Goal: Information Seeking & Learning: Learn about a topic

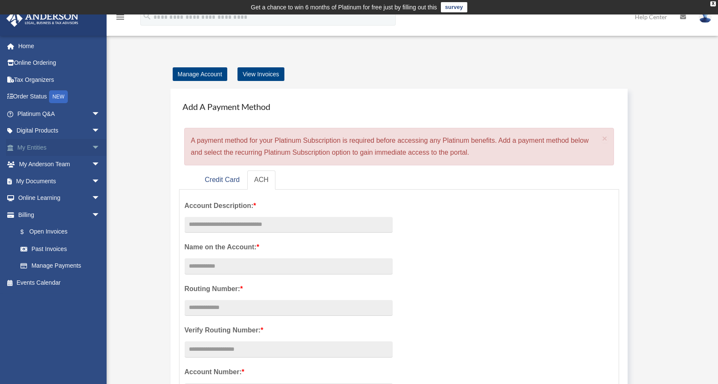
click at [35, 144] on link "My Entities arrow_drop_down" at bounding box center [59, 147] width 107 height 17
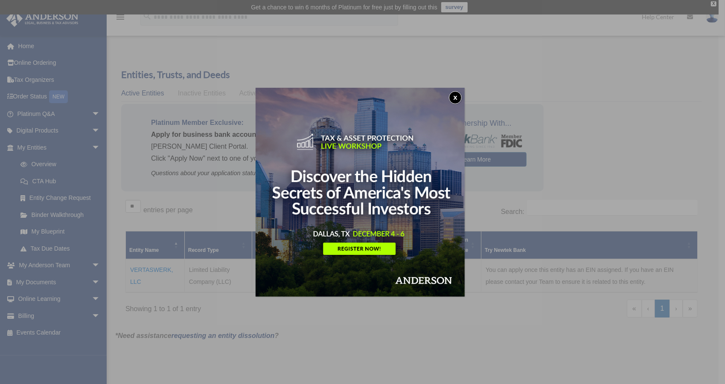
click at [456, 100] on button "x" at bounding box center [455, 97] width 13 height 13
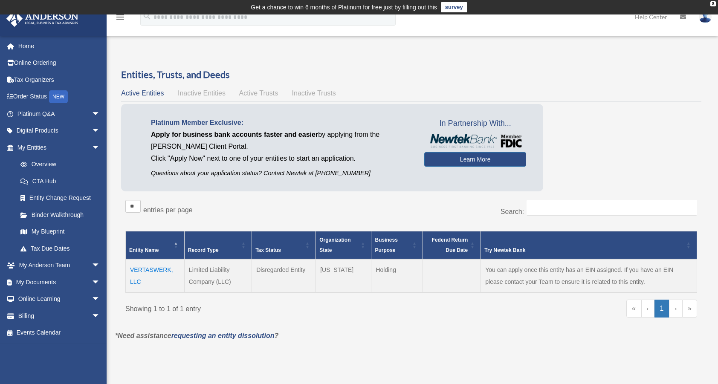
click at [151, 270] on td "VERTASWERK, LLC" at bounding box center [155, 275] width 59 height 33
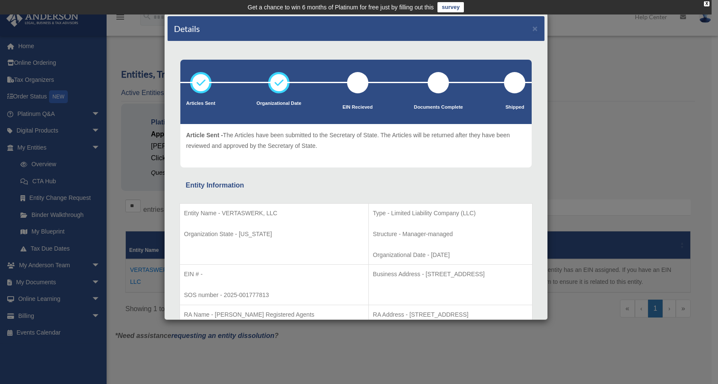
click at [41, 246] on div "Details × Articles Sent Organizational Date" at bounding box center [359, 192] width 718 height 384
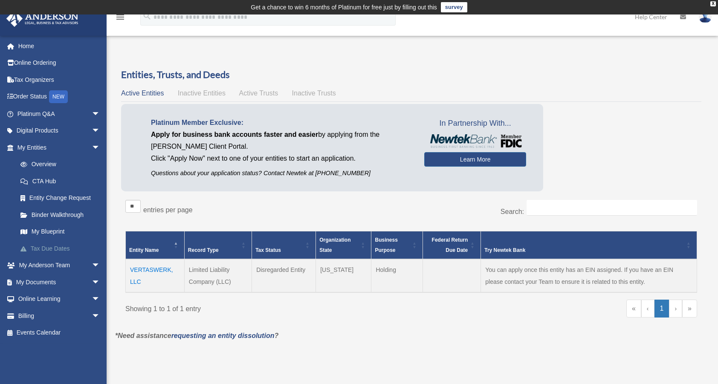
click at [43, 249] on link "Tax Due Dates" at bounding box center [62, 248] width 101 height 17
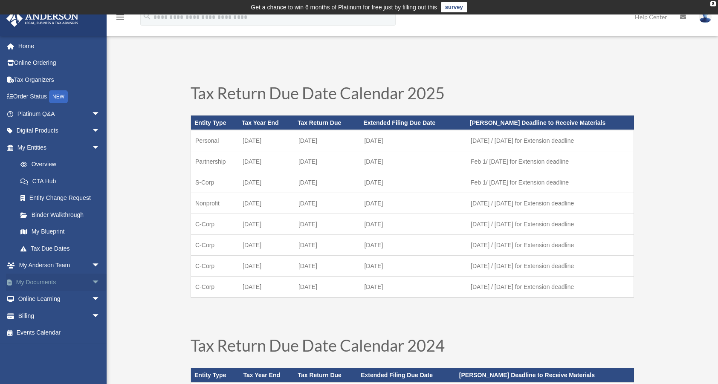
click at [44, 280] on link "My Documents arrow_drop_down" at bounding box center [59, 282] width 107 height 17
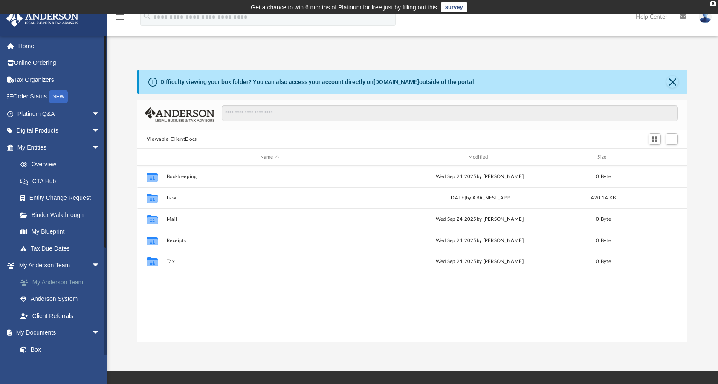
scroll to position [187, 544]
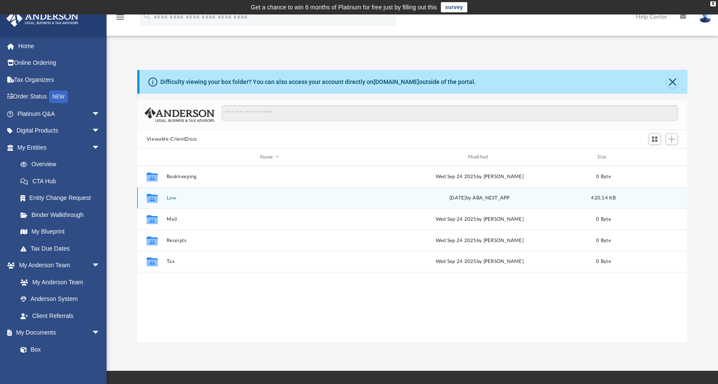
click at [155, 197] on icon "grid" at bounding box center [151, 199] width 11 height 7
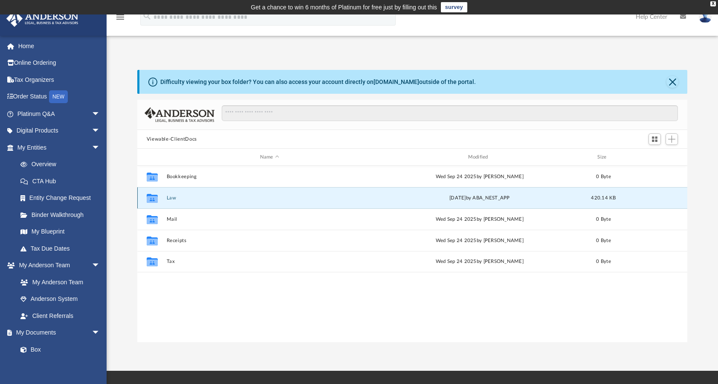
click at [164, 197] on div "Collaborated Folder Law Fri Sep 26 2025 by ABA_NEST_APP 420.14 KB" at bounding box center [412, 197] width 551 height 21
click at [170, 197] on button "Law" at bounding box center [269, 198] width 206 height 6
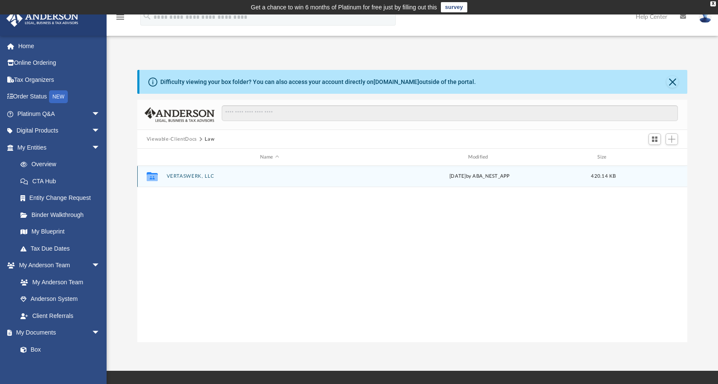
click at [182, 173] on div "Collaborated Folder VERTASWERK, LLC Fri Sep 26 2025 by ABA_NEST_APP 420.14 KB" at bounding box center [412, 176] width 551 height 21
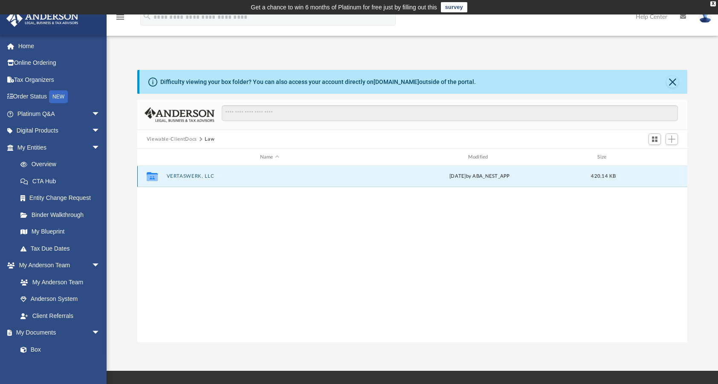
drag, startPoint x: 182, startPoint y: 173, endPoint x: 154, endPoint y: 177, distance: 28.8
click at [154, 177] on icon "grid" at bounding box center [151, 176] width 11 height 9
click at [480, 177] on div "Fri Sep 26 2025 by ABA_NEST_APP" at bounding box center [480, 177] width 206 height 8
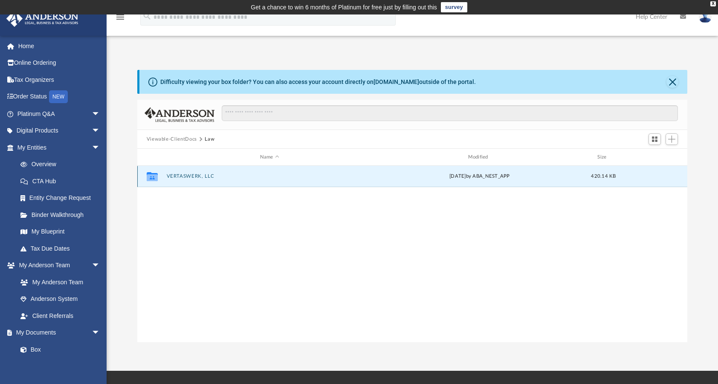
click at [168, 175] on button "VERTASWERK, LLC" at bounding box center [269, 177] width 206 height 6
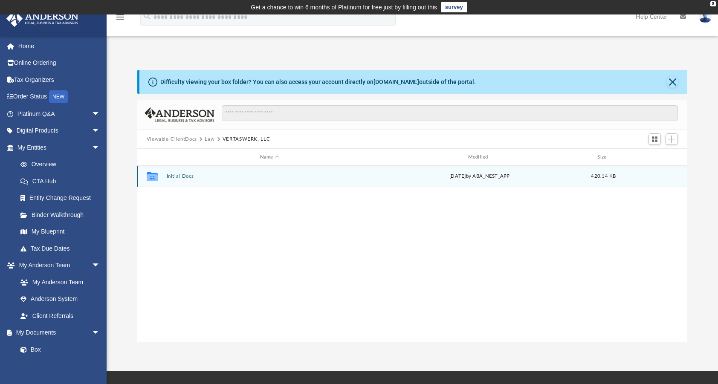
click at [178, 178] on button "Initial Docs" at bounding box center [269, 177] width 206 height 6
click at [178, 178] on button "VERTASWERK, LLC - Filed Articles.pdf" at bounding box center [269, 177] width 206 height 6
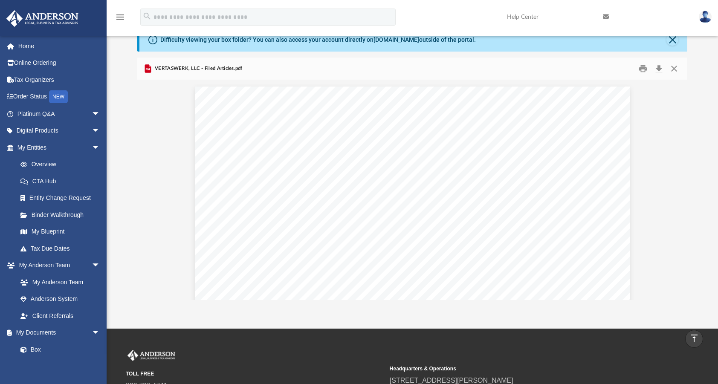
scroll to position [0, 0]
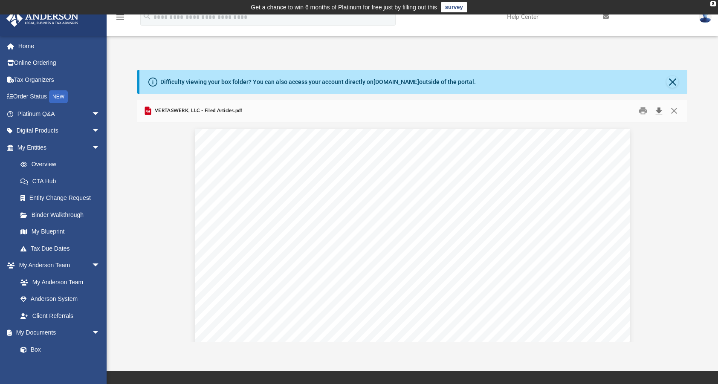
click at [659, 111] on button "Download" at bounding box center [658, 110] width 15 height 13
click at [645, 111] on button "Print" at bounding box center [643, 110] width 17 height 13
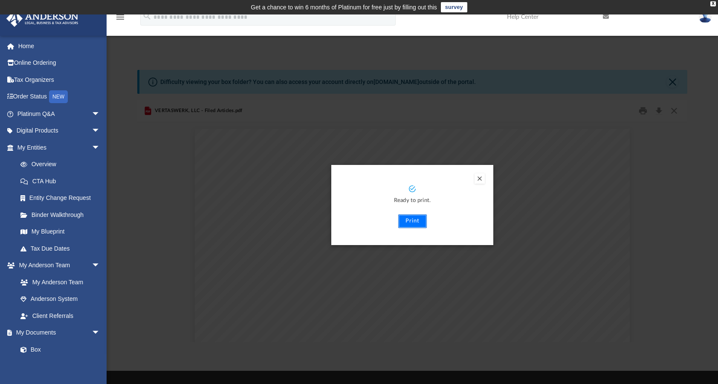
click at [415, 219] on button "Print" at bounding box center [412, 222] width 29 height 14
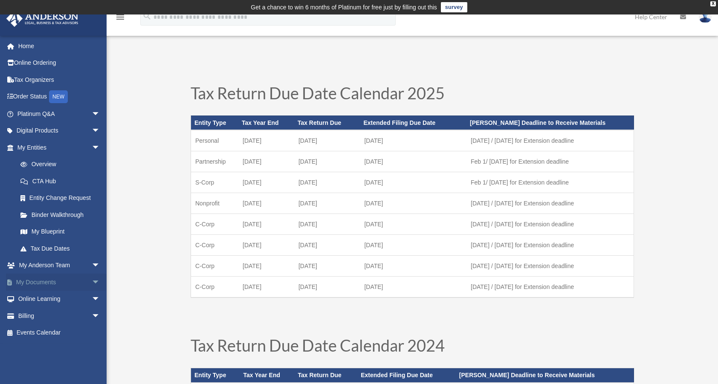
click at [47, 282] on link "My Documents arrow_drop_down" at bounding box center [59, 282] width 107 height 17
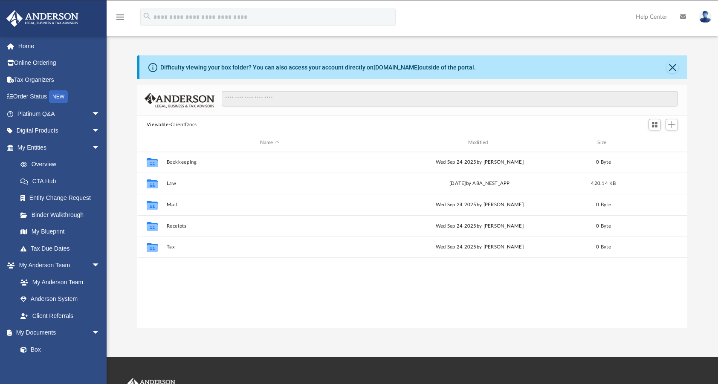
scroll to position [187, 544]
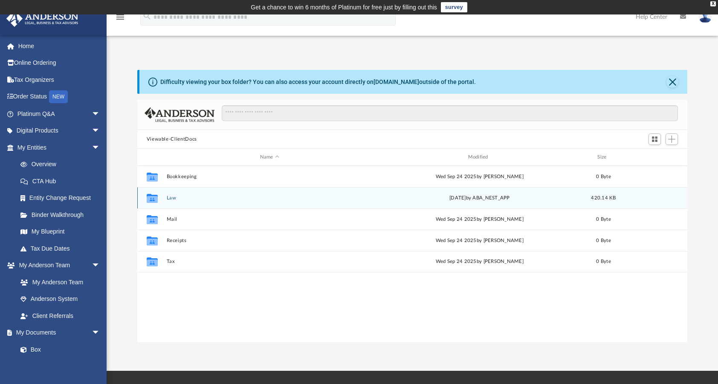
click at [171, 199] on button "Law" at bounding box center [269, 198] width 206 height 6
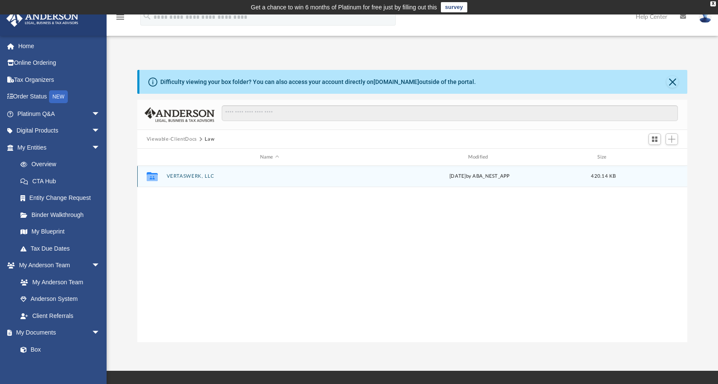
click at [183, 177] on button "VERTASWERK, LLC" at bounding box center [269, 177] width 206 height 6
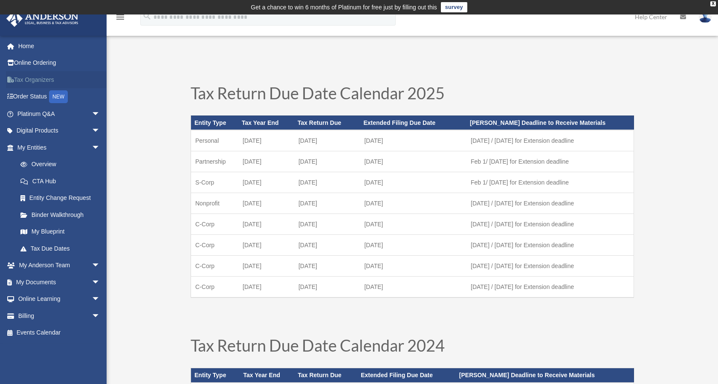
click at [33, 78] on link "Tax Organizers" at bounding box center [59, 79] width 107 height 17
click at [39, 213] on link "Binder Walkthrough" at bounding box center [62, 214] width 101 height 17
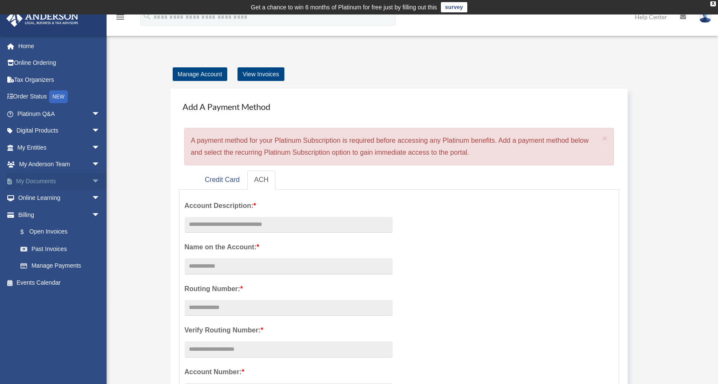
click at [31, 181] on link "My Documents arrow_drop_down" at bounding box center [59, 181] width 107 height 17
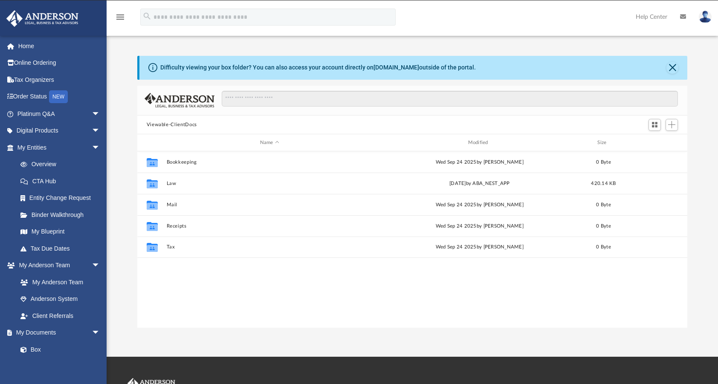
scroll to position [187, 544]
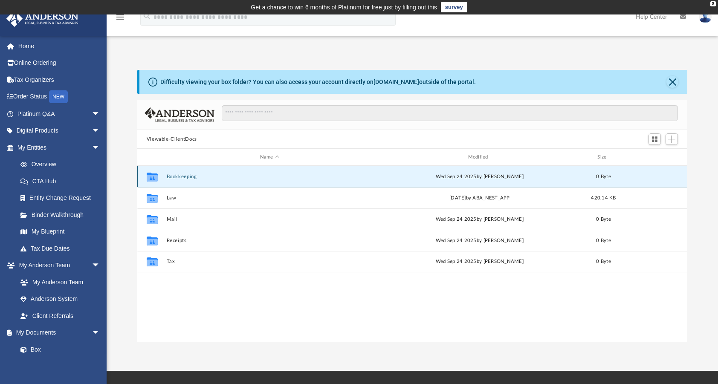
click at [174, 176] on button "Bookkeeping" at bounding box center [269, 177] width 206 height 6
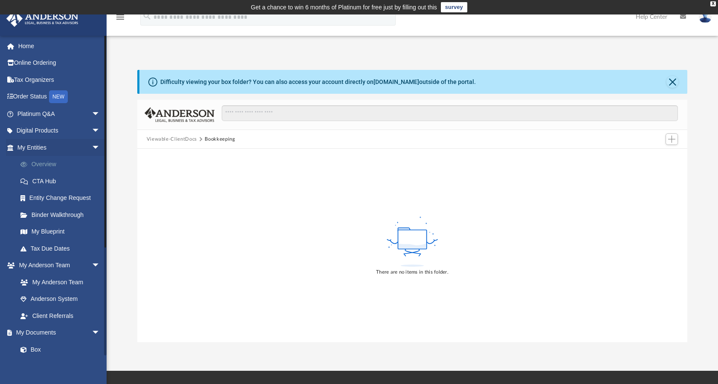
click at [48, 163] on link "Overview" at bounding box center [62, 164] width 101 height 17
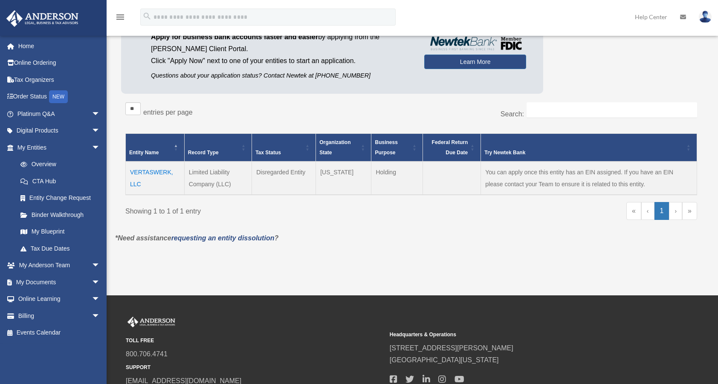
scroll to position [168, 0]
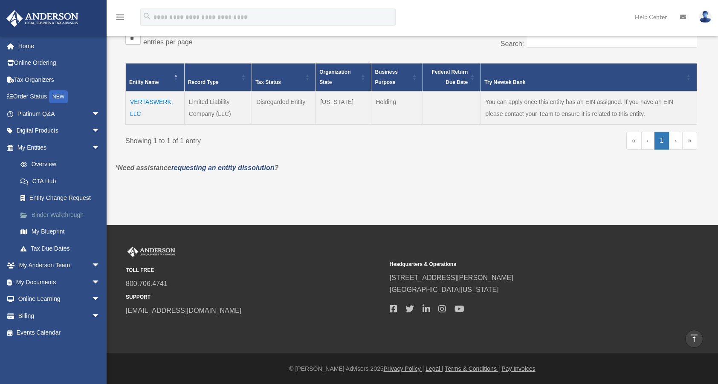
click at [58, 215] on link "Binder Walkthrough" at bounding box center [62, 214] width 101 height 17
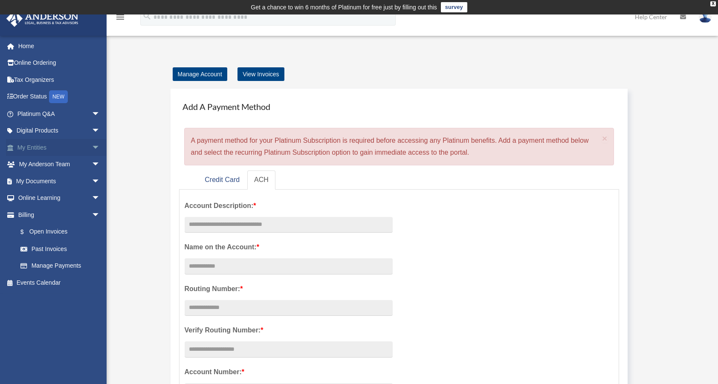
click at [27, 148] on link "My Entities arrow_drop_down" at bounding box center [59, 147] width 107 height 17
